Goal: Download file/media

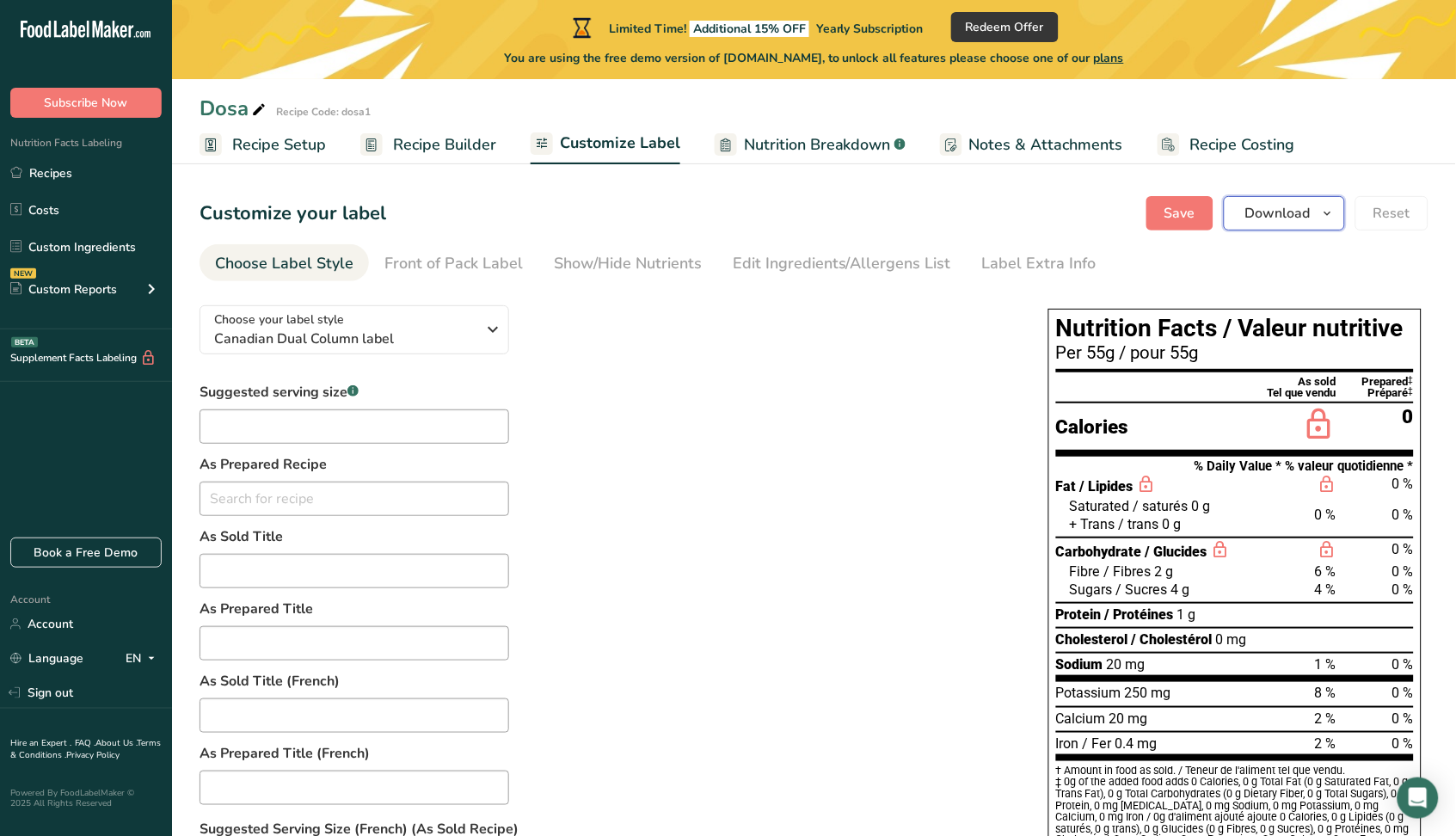
click at [1324, 213] on icon "button" at bounding box center [1328, 214] width 14 height 22
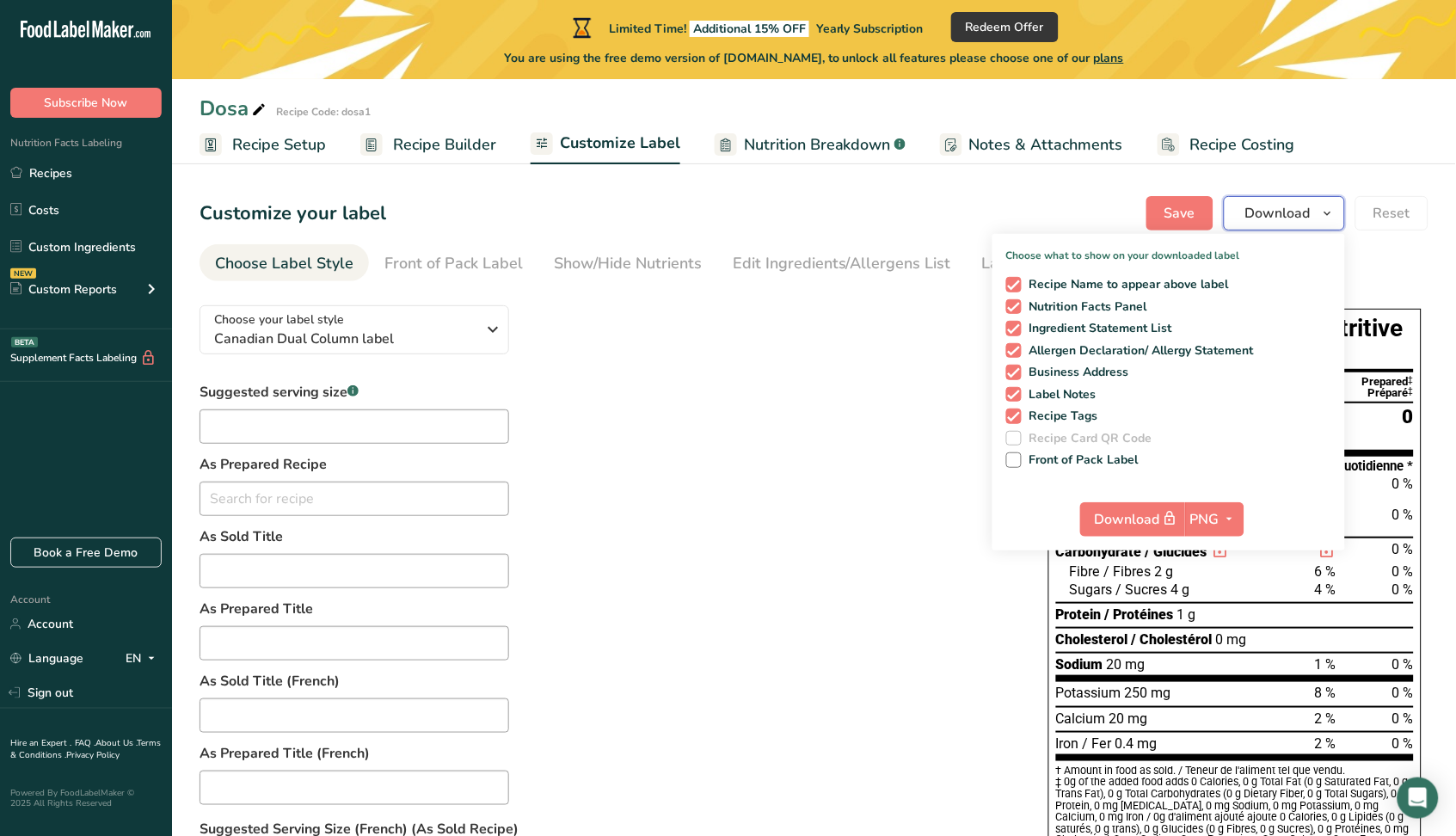
click at [1324, 213] on icon "button" at bounding box center [1328, 214] width 14 height 22
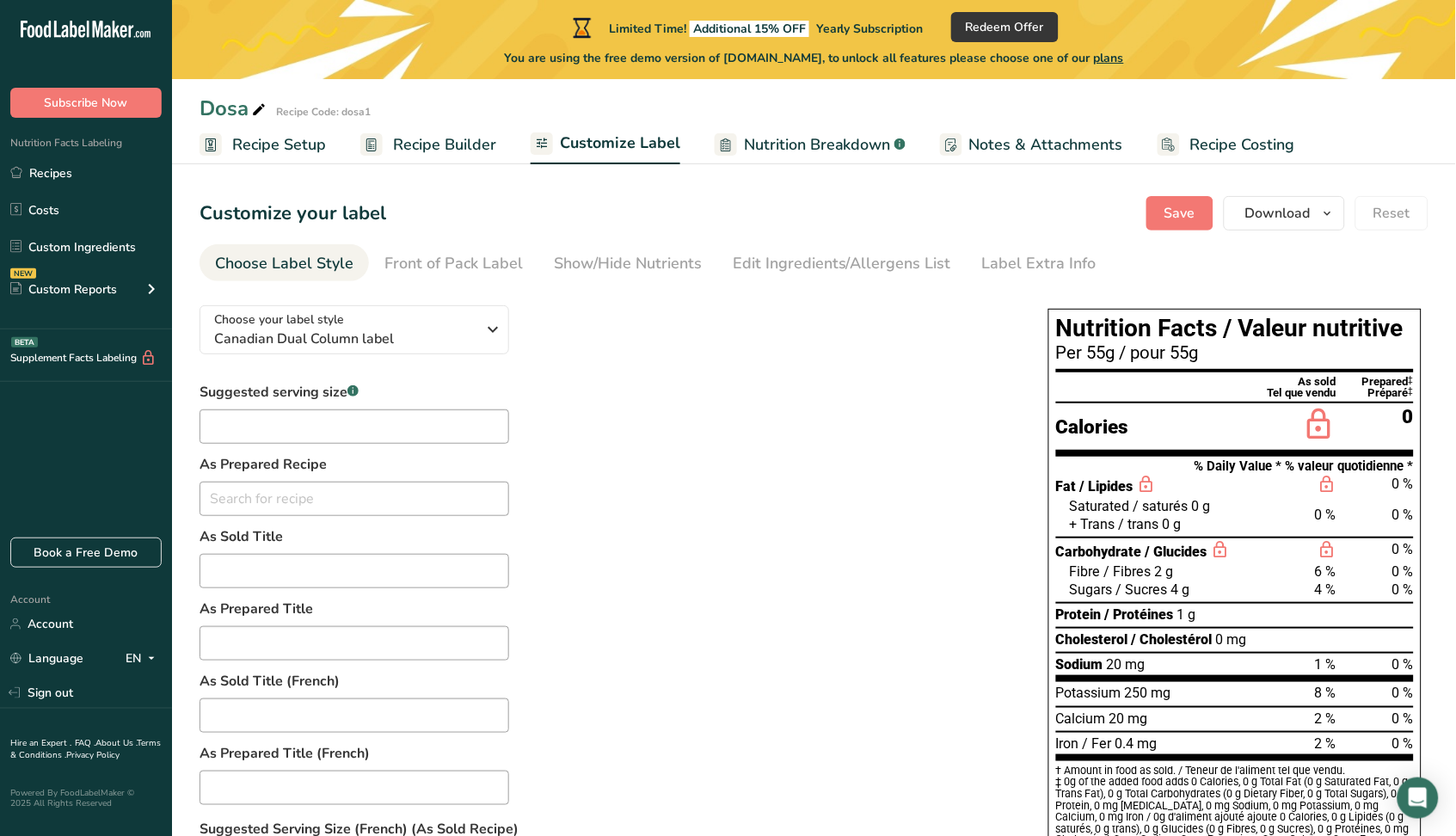
click at [424, 143] on span "Recipe Builder" at bounding box center [445, 144] width 104 height 23
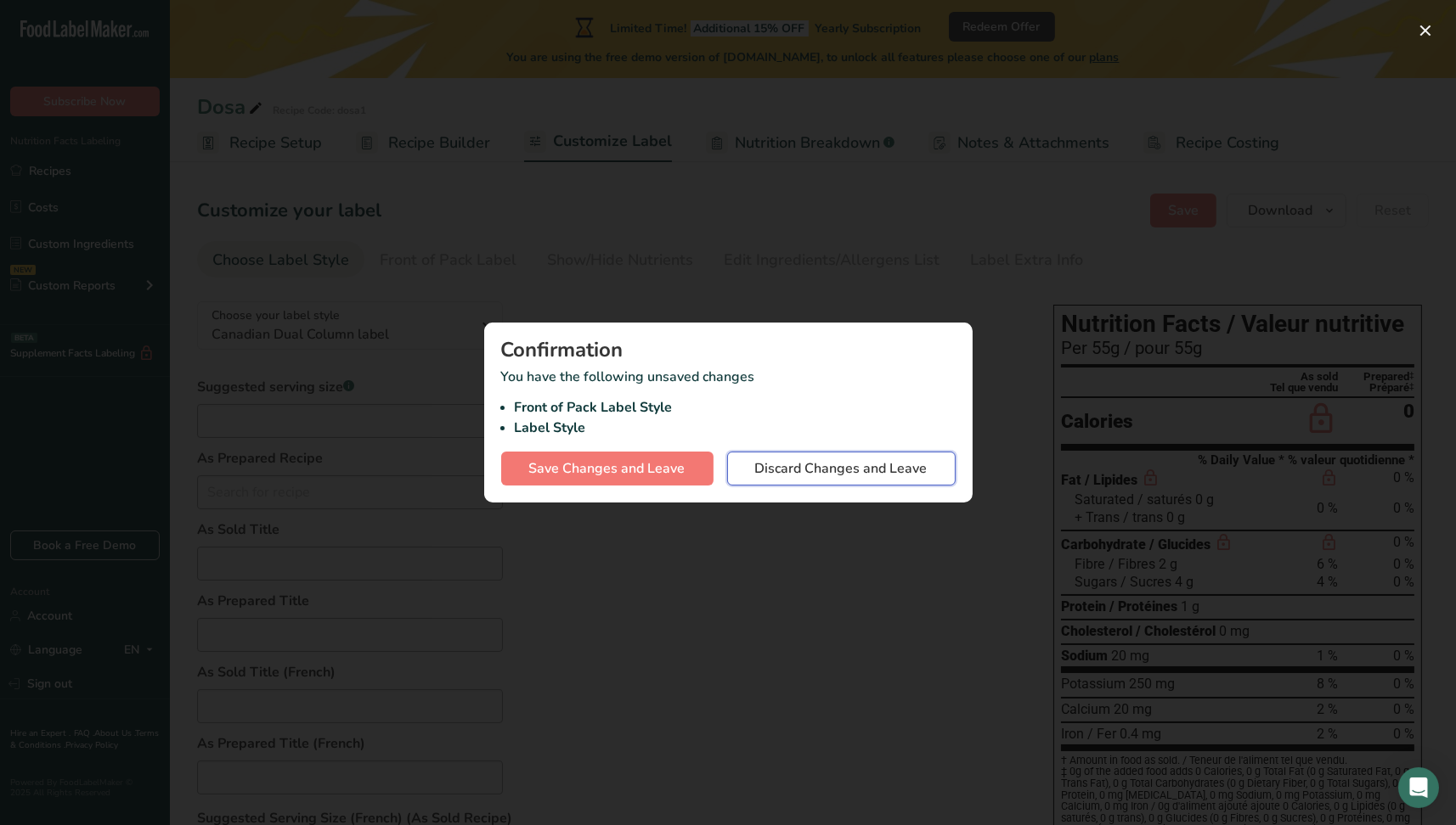
click at [807, 478] on span "Discard Changes and Leave" at bounding box center [841, 468] width 172 height 21
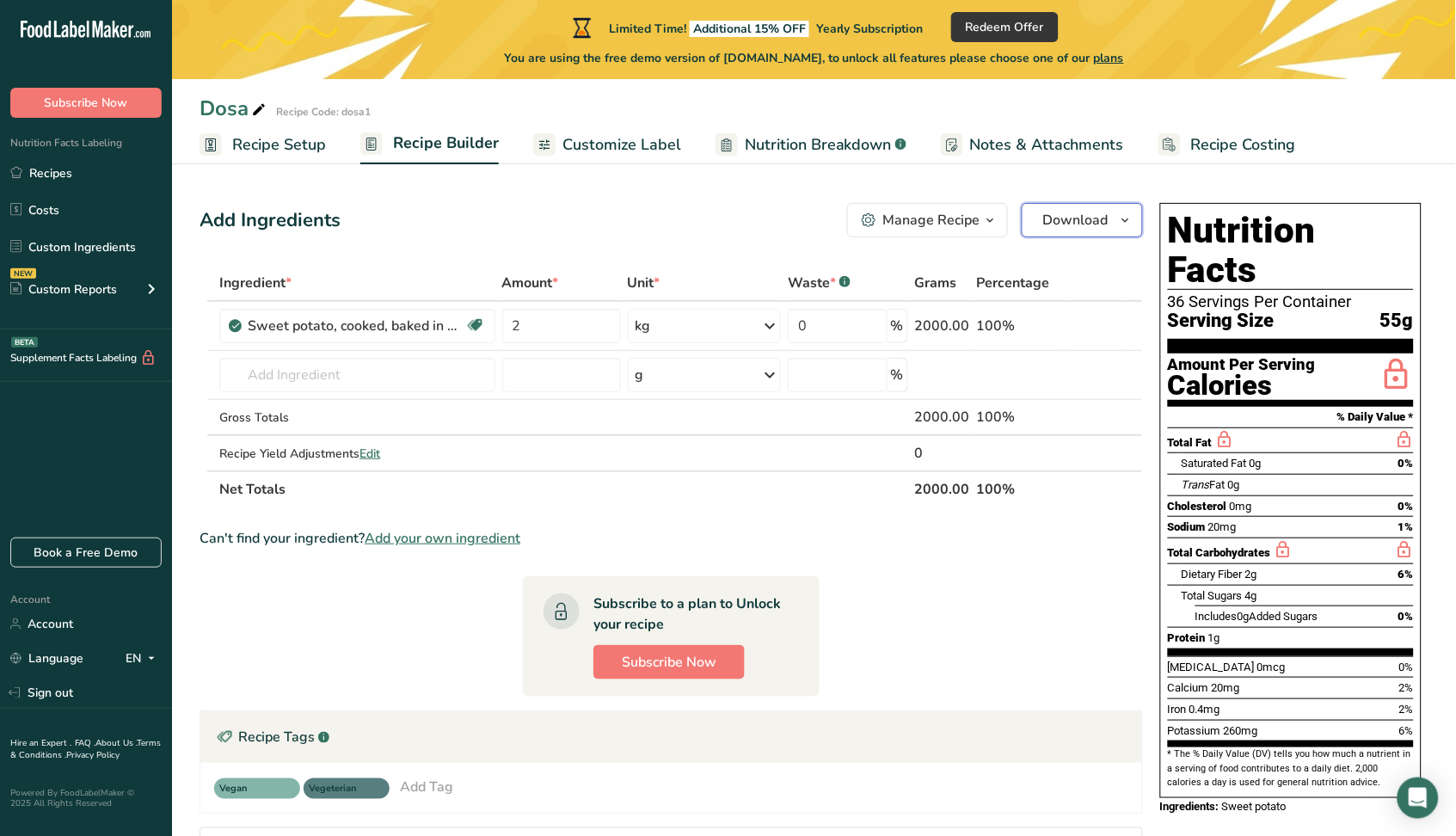
click at [1108, 208] on button "Download" at bounding box center [1083, 220] width 121 height 35
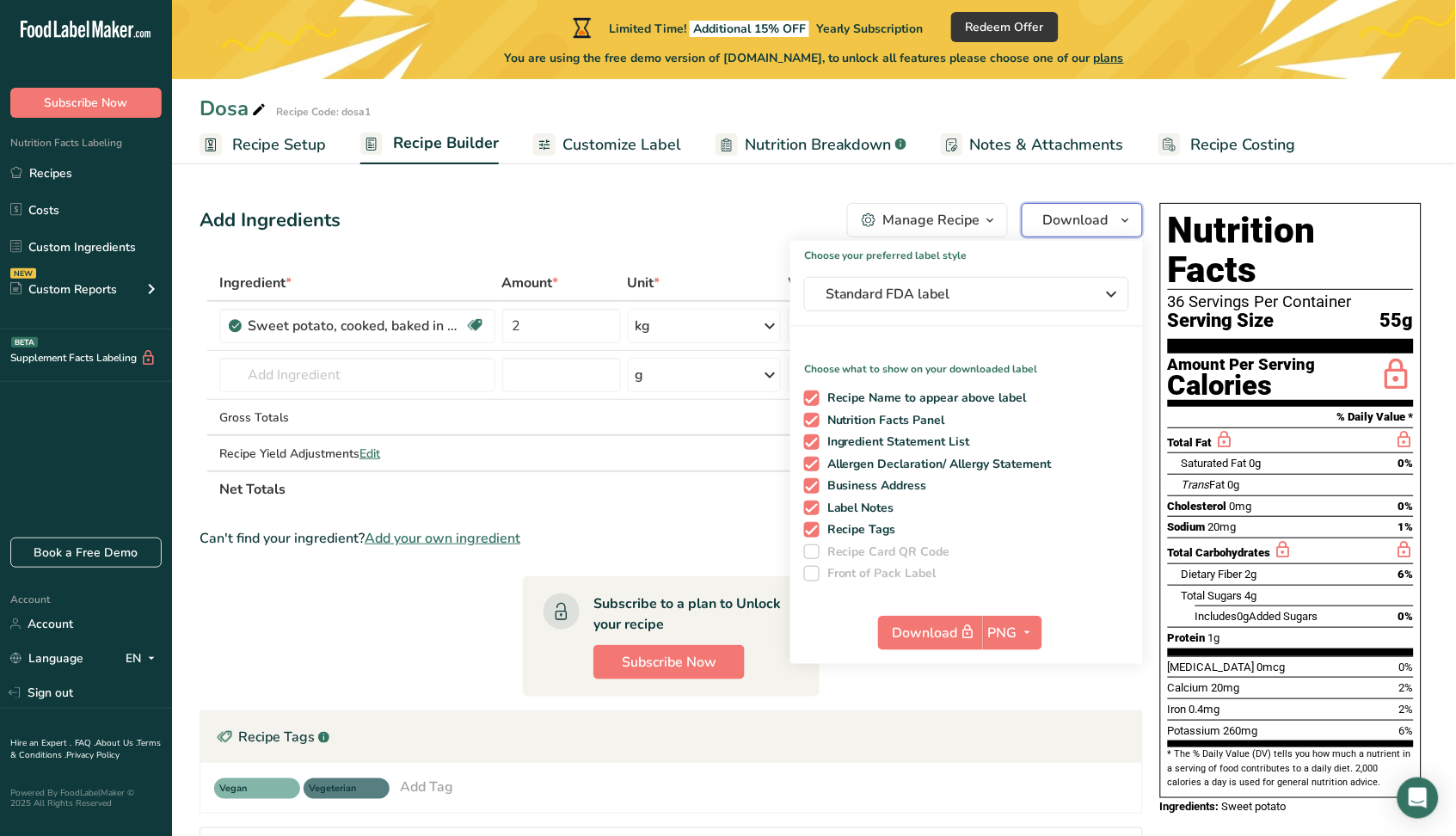
click at [1108, 208] on button "Download" at bounding box center [1083, 220] width 121 height 35
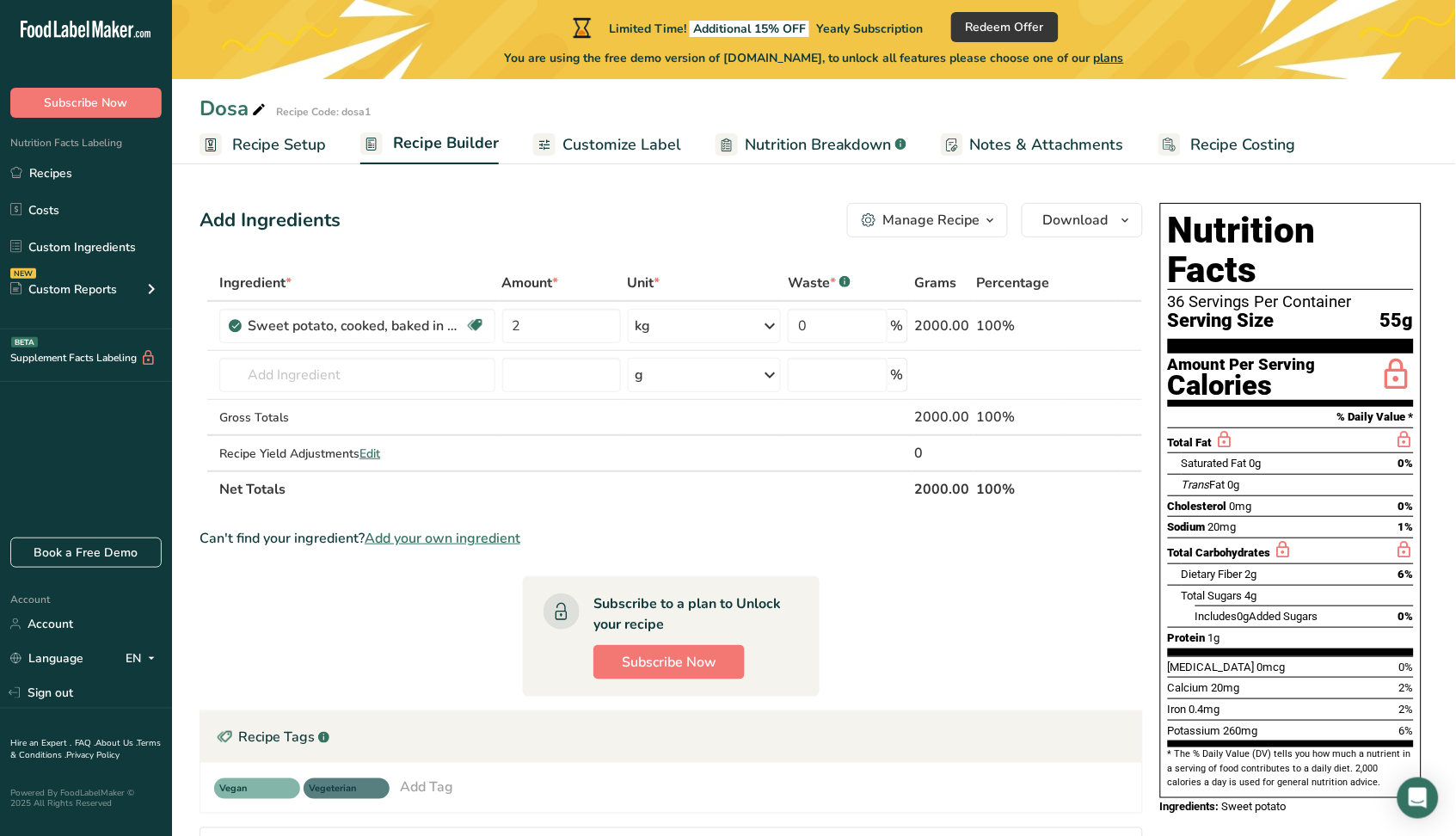
click at [590, 152] on span "Customize Label" at bounding box center [621, 144] width 119 height 23
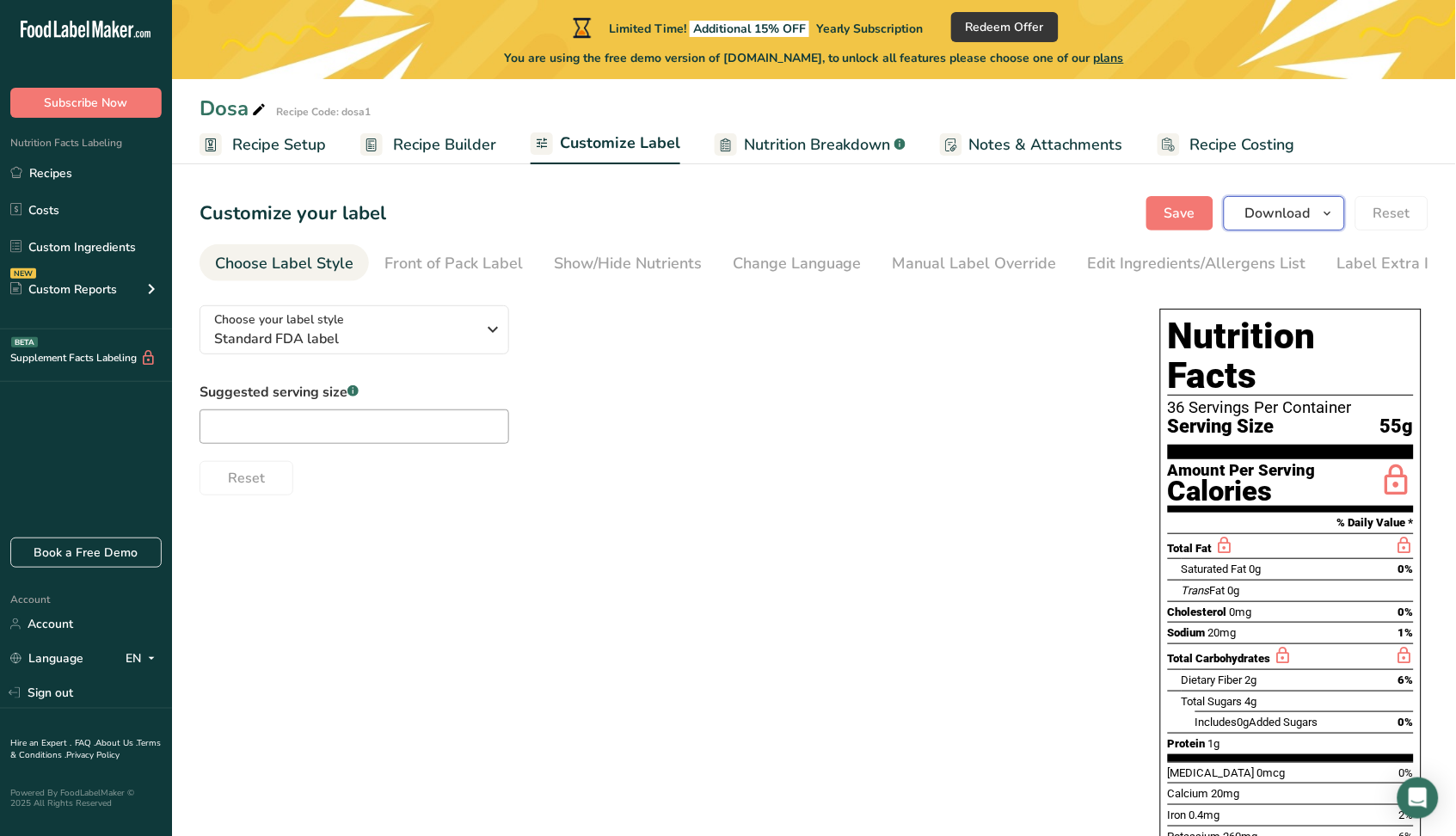
click at [1302, 217] on span "Download" at bounding box center [1278, 213] width 66 height 21
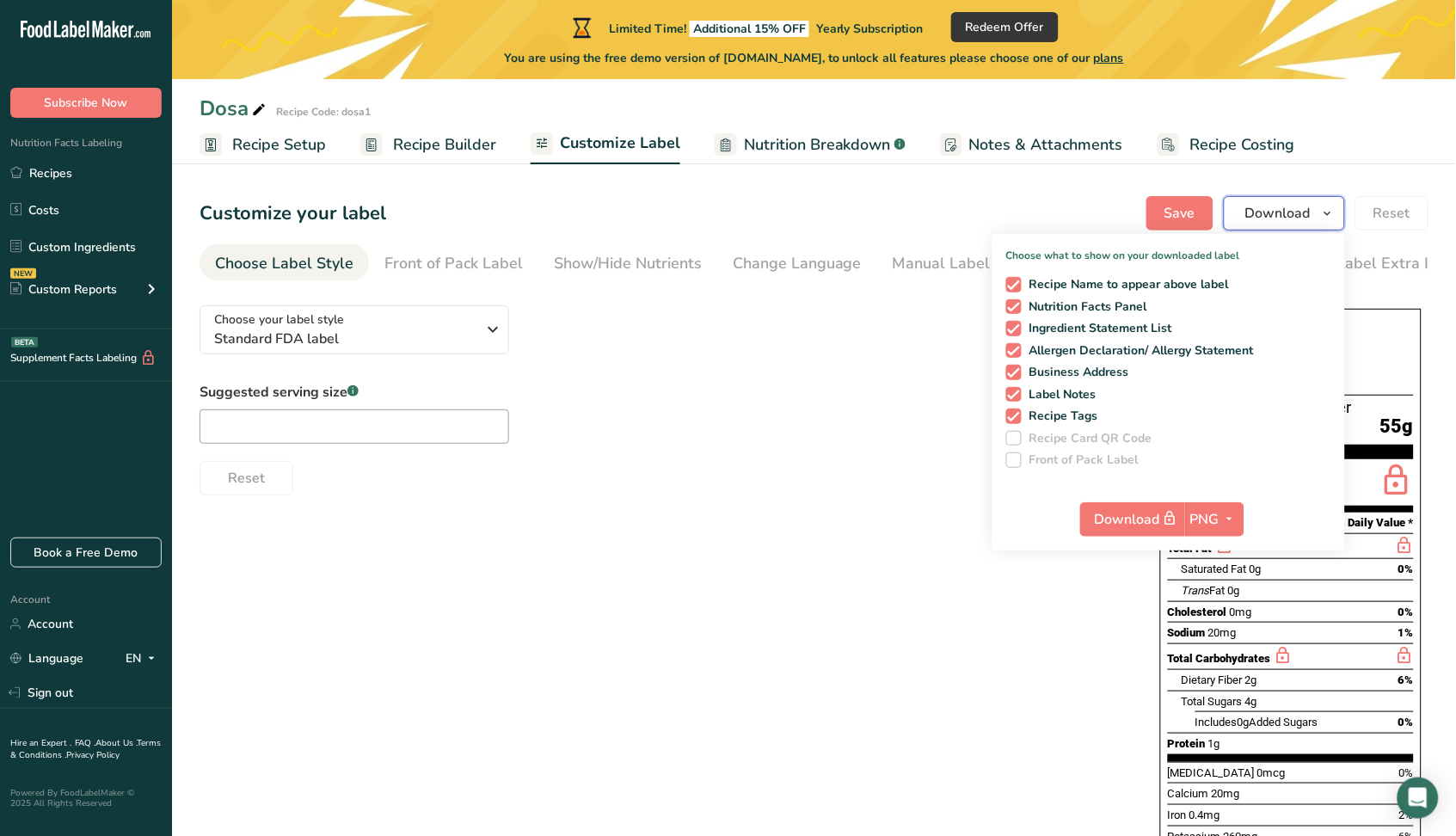
click at [1302, 213] on span "Download" at bounding box center [1278, 213] width 66 height 21
